Goal: Information Seeking & Learning: Learn about a topic

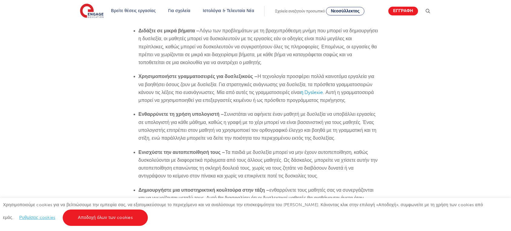
scroll to position [1105, 0]
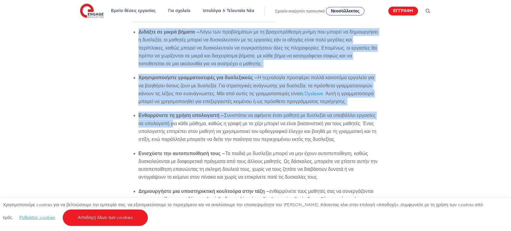
drag, startPoint x: 132, startPoint y: 32, endPoint x: 197, endPoint y: 190, distance: 170.6
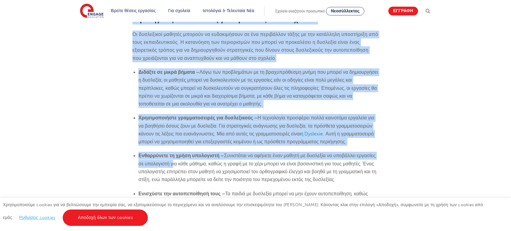
scroll to position [1064, 0]
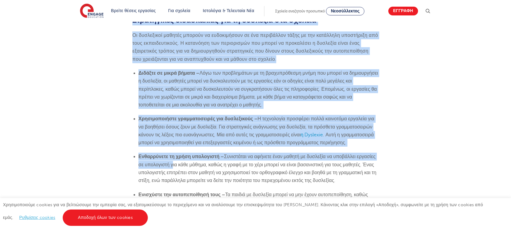
click at [166, 62] on font "Οι δυσλεξικοί μαθητές μπορούν να ευδοκιμήσουν σε ένα περιβάλλον τάξης με την κα…" at bounding box center [255, 47] width 246 height 29
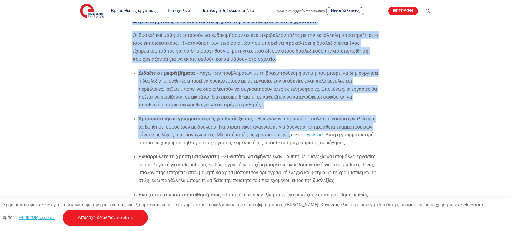
drag, startPoint x: 132, startPoint y: 73, endPoint x: 374, endPoint y: 189, distance: 267.7
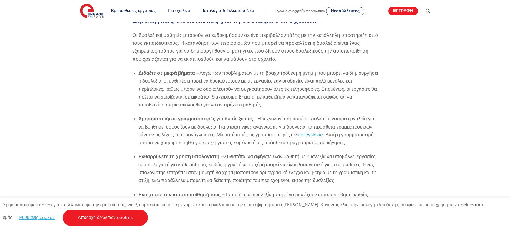
click at [19, 220] on font "Ρυθμίσεις cookies" at bounding box center [37, 218] width 36 height 5
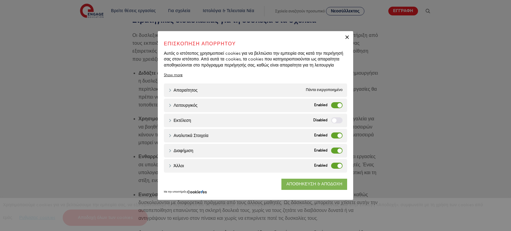
click at [287, 187] on font "ΑΠΟΘΗΚΕΥΣΗ & ΑΠΟΔΟΧΗ" at bounding box center [314, 184] width 56 height 5
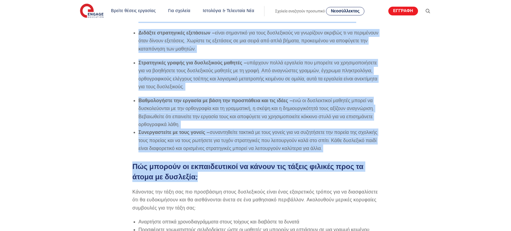
scroll to position [1381, 0]
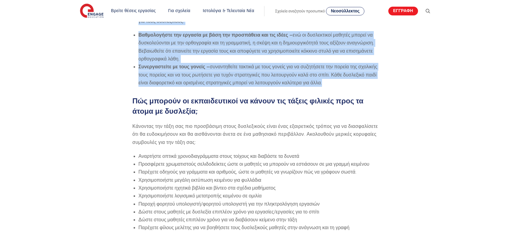
drag, startPoint x: 132, startPoint y: 27, endPoint x: 255, endPoint y: 184, distance: 200.0
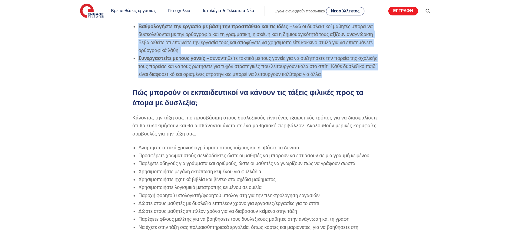
scroll to position [1390, 0]
copy section "Loremipsumd sitametcons adi el seddoeiu tem incidid Ut laboreetdo magnaal enima…"
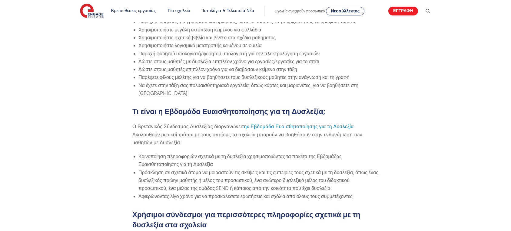
scroll to position [1534, 0]
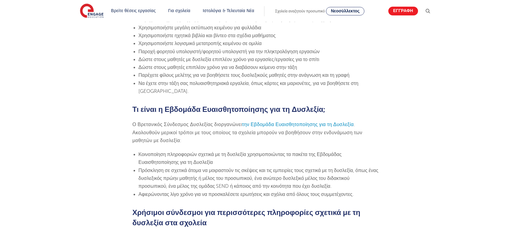
click at [141, 7] on font "Αναρτήστε οπτικά χρονοδιαγράμματα στους τοίχους και διαβάστε τα δυνατά" at bounding box center [218, 3] width 161 height 5
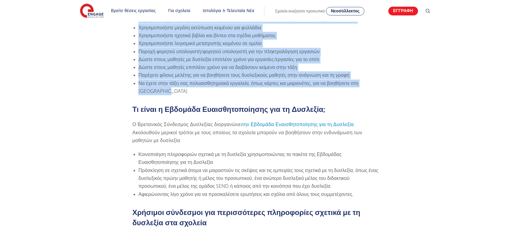
drag, startPoint x: 139, startPoint y: 99, endPoint x: 179, endPoint y: 192, distance: 101.1
click at [179, 95] on ul "Αναρτήστε οπτικά χρονοδιαγράμματα στους τοίχους και διαβάστε τα δυνατά Προσφέρε…" at bounding box center [255, 47] width 246 height 95
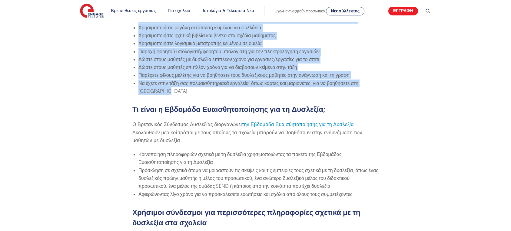
drag, startPoint x: 132, startPoint y: 42, endPoint x: 184, endPoint y: 187, distance: 153.6
copy section "Lor ipsumdo si ametconsectet ad elitse doe tempor incidid utla et dolor ma aliq…"
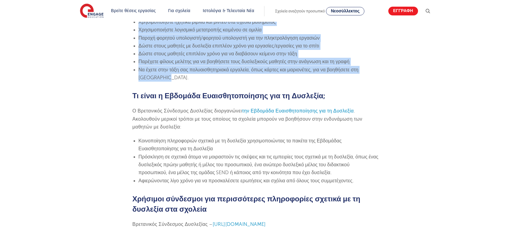
scroll to position [1310, 0]
